Goal: Navigation & Orientation: Find specific page/section

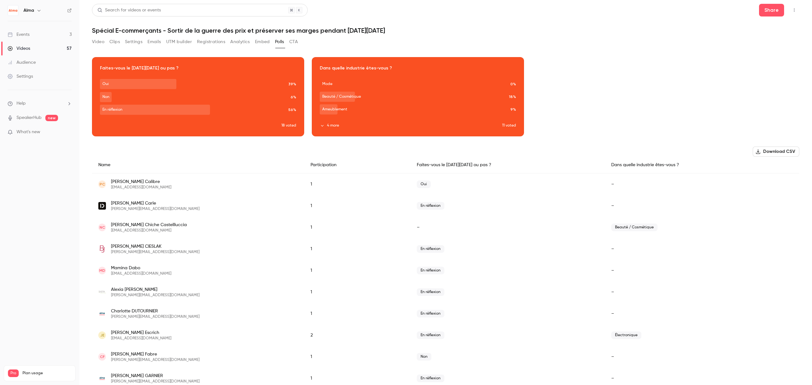
click at [212, 42] on button "Registrations" at bounding box center [211, 42] width 28 height 10
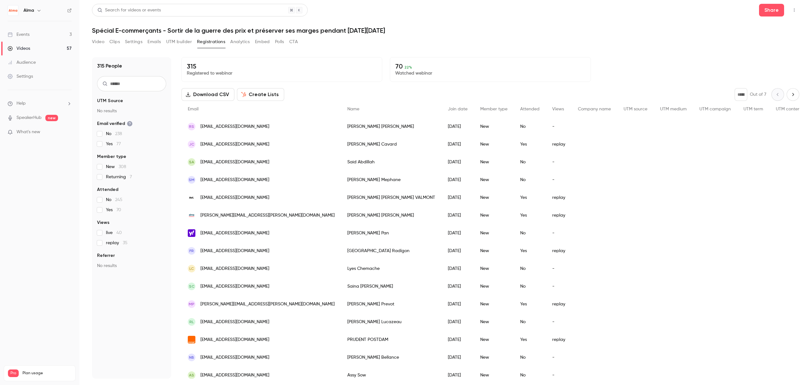
click at [98, 40] on button "Video" at bounding box center [98, 42] width 12 height 10
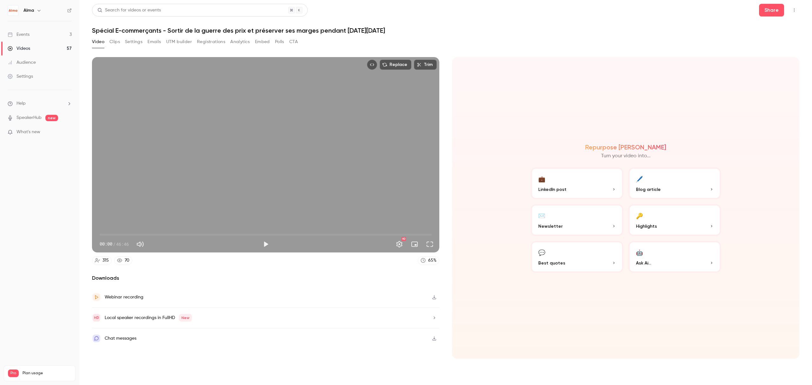
click at [212, 42] on button "Registrations" at bounding box center [211, 42] width 28 height 10
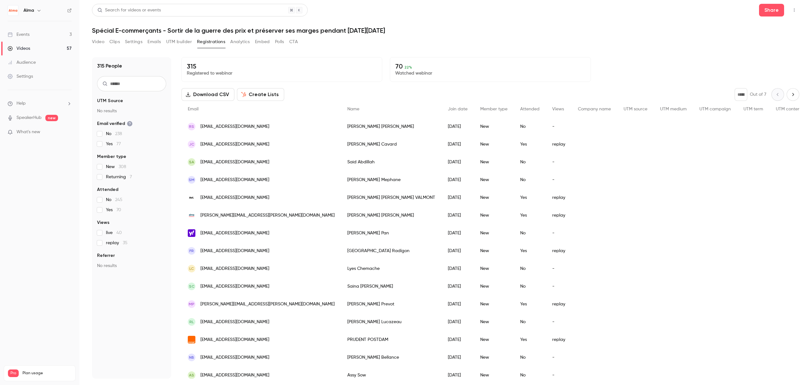
click at [789, 96] on icon "Next page" at bounding box center [792, 94] width 7 height 5
type input "*"
